Goal: Task Accomplishment & Management: Complete application form

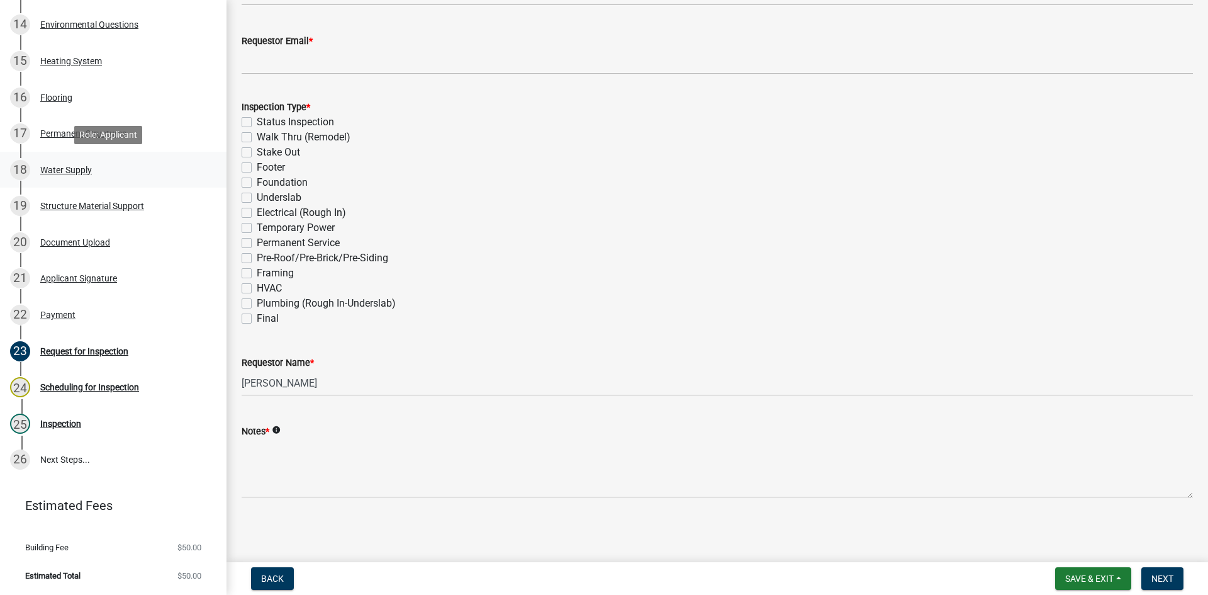
scroll to position [683, 0]
click at [101, 388] on div "Scheduling for Inspection" at bounding box center [89, 387] width 99 height 9
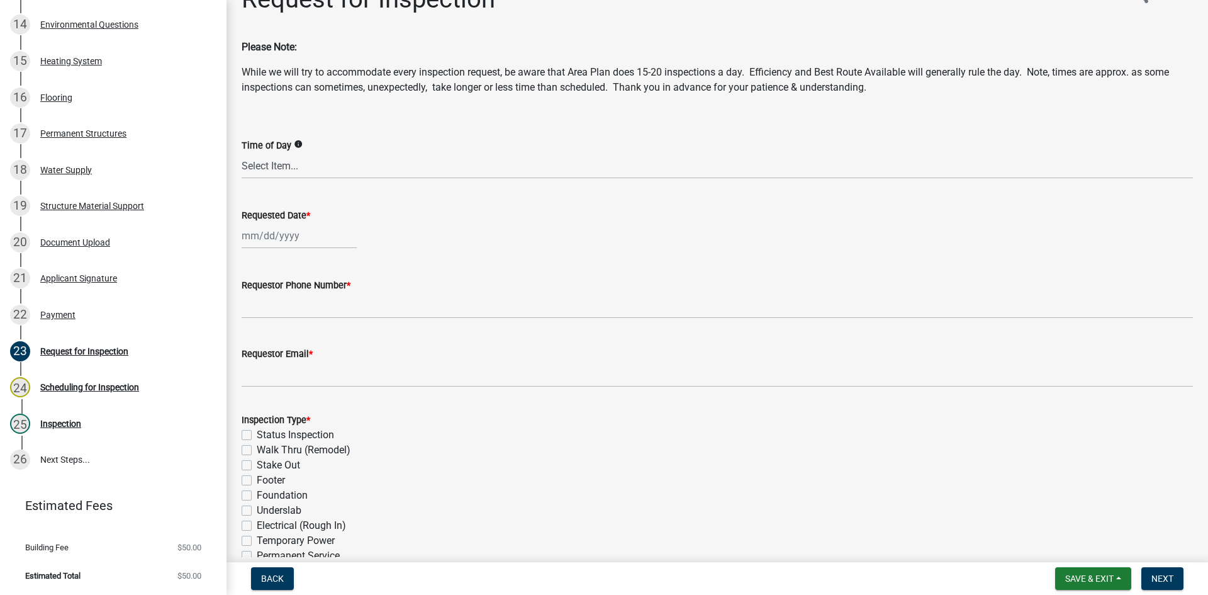
scroll to position [0, 0]
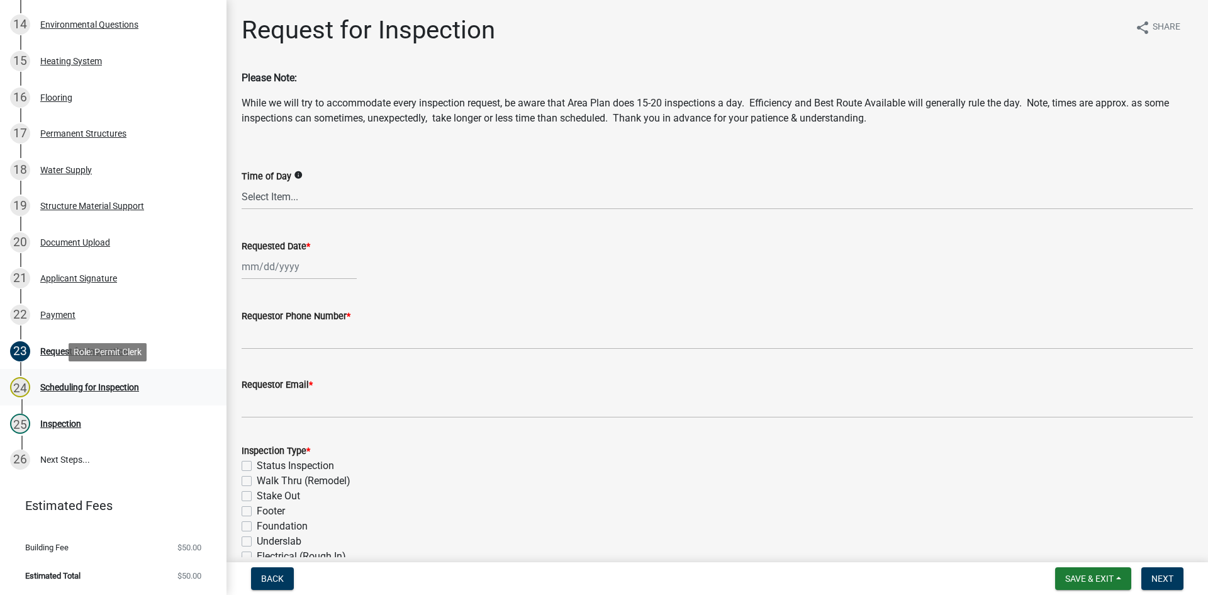
click at [71, 389] on div "Scheduling for Inspection" at bounding box center [89, 387] width 99 height 9
click at [18, 384] on div "24" at bounding box center [20, 387] width 20 height 20
click at [21, 422] on div "25" at bounding box center [20, 423] width 20 height 20
click at [69, 423] on div "Inspection" at bounding box center [60, 423] width 41 height 9
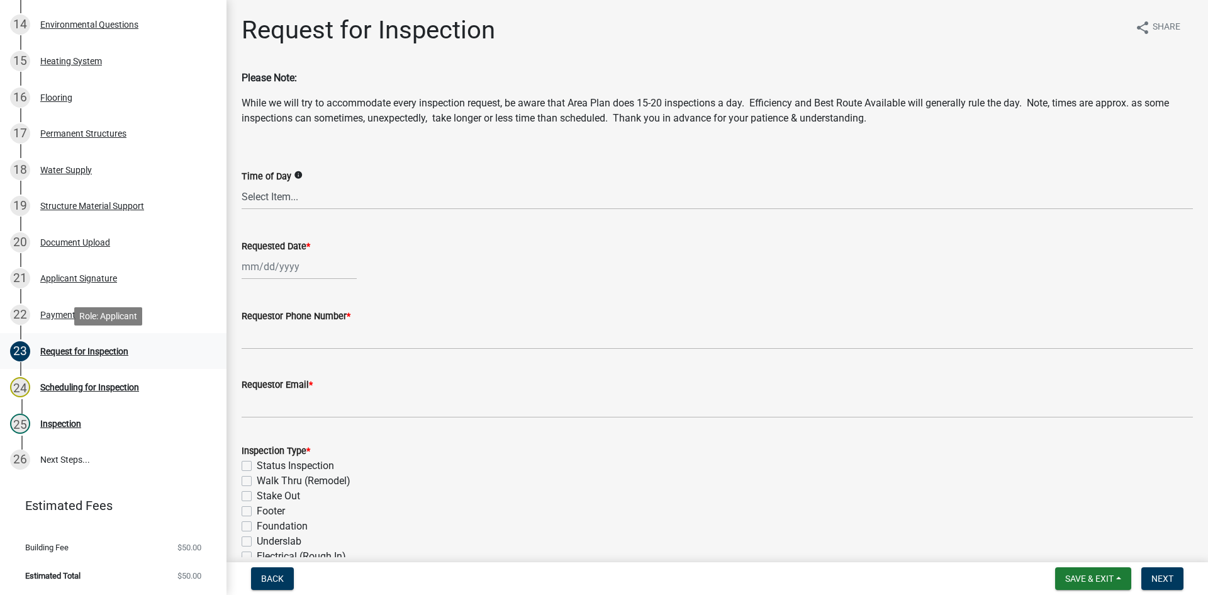
click at [74, 347] on div "Request for Inspection" at bounding box center [84, 351] width 88 height 9
click at [519, 430] on form "Inspection Type * Status Inspection Walk Thru (Remodel) Stake Out Footer Founda…" at bounding box center [717, 549] width 951 height 242
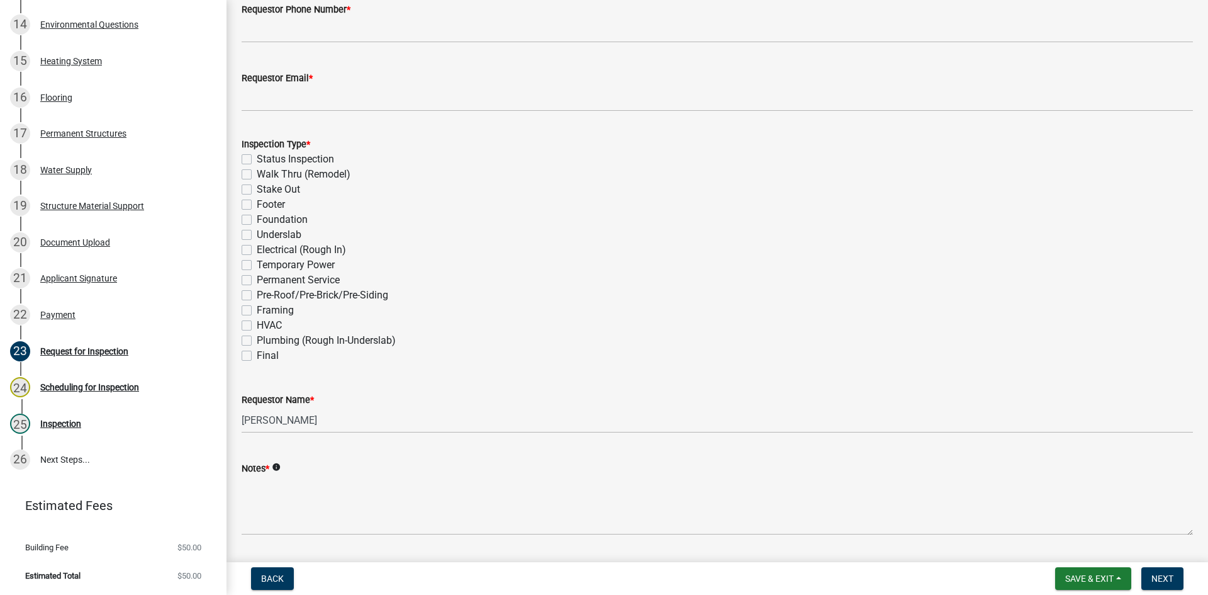
scroll to position [344, 0]
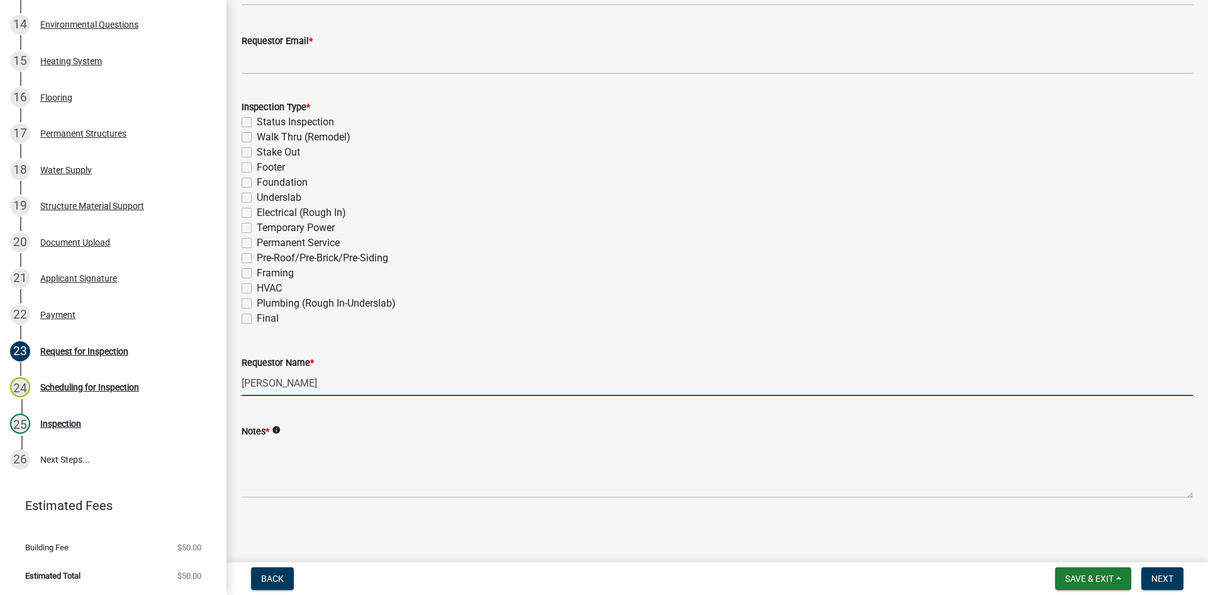
click at [331, 376] on input "[PERSON_NAME]" at bounding box center [717, 383] width 951 height 26
